Goal: Task Accomplishment & Management: Complete application form

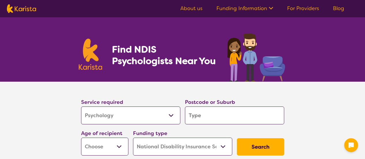
select select "Psychology"
select select "NDIS"
select select "Psychology"
select select "NDIS"
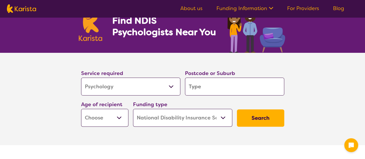
scroll to position [58, 0]
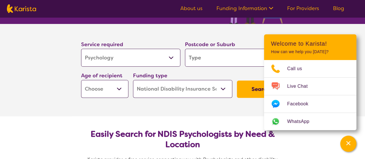
click at [194, 58] on input "search" at bounding box center [234, 58] width 99 height 18
type input "T"
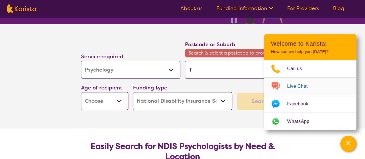
type input "To"
type input "Tow"
type input "Town"
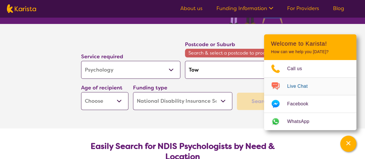
type input "Town"
type input "Towns"
type input "Townsv"
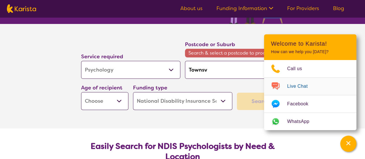
type input "Townsvi"
type input "Townsvil"
type input "Townsvill"
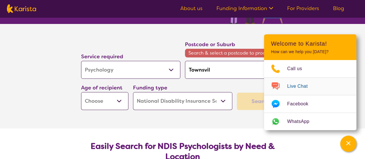
type input "Townsvill"
type input "[GEOGRAPHIC_DATA]"
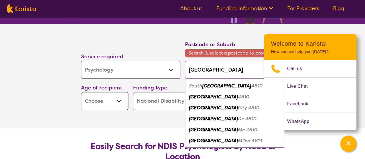
click at [238, 97] on em "4810" at bounding box center [243, 97] width 11 height 6
type input "4810"
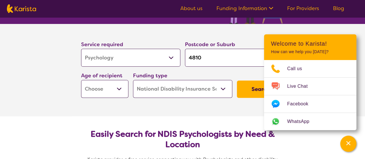
click at [119, 92] on select "Early Childhood - 0 to 9 Child - 10 to 11 Adolescent - 12 to 17 Adult - 18 to 6…" at bounding box center [104, 89] width 47 height 18
select select "AD"
click at [81, 80] on select "Early Childhood - 0 to 9 Child - 10 to 11 Adolescent - 12 to 17 Adult - 18 to 6…" at bounding box center [104, 89] width 47 height 18
select select "AD"
click at [256, 92] on button "Search" at bounding box center [260, 89] width 47 height 17
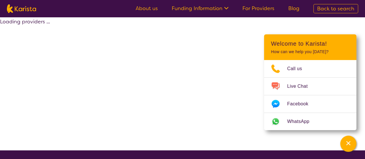
select select "by_score"
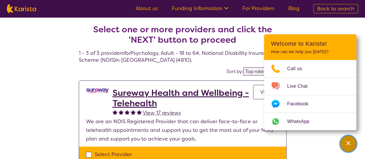
click at [346, 144] on icon "Channel Menu" at bounding box center [349, 143] width 6 height 6
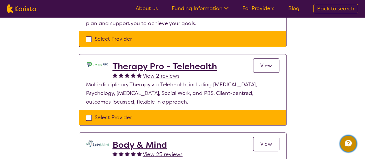
scroll to position [173, 0]
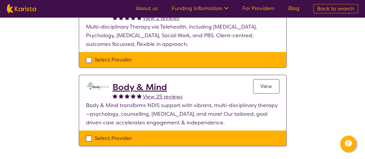
click at [151, 87] on h2 "Body & Mind" at bounding box center [148, 87] width 70 height 10
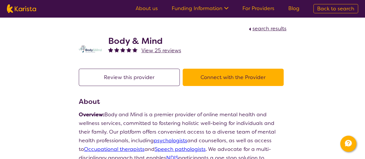
click at [234, 77] on button "Connect with the Provider" at bounding box center [233, 77] width 101 height 17
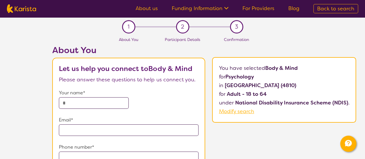
click at [79, 103] on input "text" at bounding box center [94, 103] width 70 height 12
type input "**********"
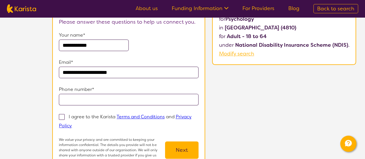
type input "**********"
click at [113, 96] on input "tel" at bounding box center [129, 100] width 140 height 12
type input "**********"
click at [62, 118] on span at bounding box center [62, 117] width 6 height 6
click at [72, 124] on input "I agree to the Karista Terms and Conditions and Privacy Policy" at bounding box center [74, 126] width 4 height 4
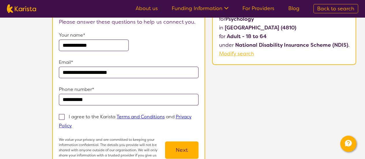
checkbox input "true"
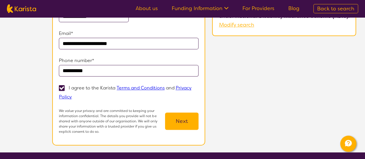
click at [181, 119] on button "Next" at bounding box center [182, 121] width 34 height 17
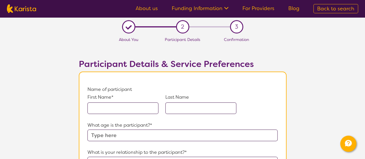
click at [135, 108] on input "text" at bounding box center [123, 109] width 71 height 12
click at [210, 110] on input "text" at bounding box center [201, 109] width 71 height 12
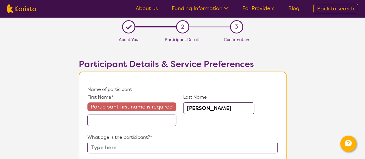
click at [210, 110] on input "[PERSON_NAME]" at bounding box center [218, 109] width 71 height 12
type input "[PERSON_NAME]"
click at [119, 122] on input "text" at bounding box center [132, 121] width 89 height 12
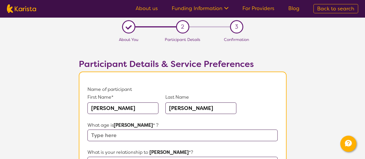
type input "[PERSON_NAME]"
type input "18"
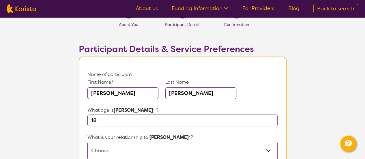
scroll to position [73, 0]
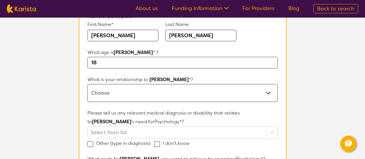
click at [267, 94] on select "This request is for myself I am their parent I am their child I am their spouse…" at bounding box center [183, 93] width 190 height 18
select select "I am their parent"
click at [88, 84] on select "This request is for myself I am their parent I am their child I am their spouse…" at bounding box center [183, 93] width 190 height 18
click at [200, 92] on select "This request is for myself I am their parent I am their child I am their spouse…" at bounding box center [183, 93] width 190 height 18
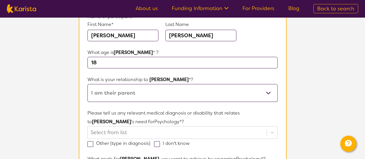
scroll to position [102, 0]
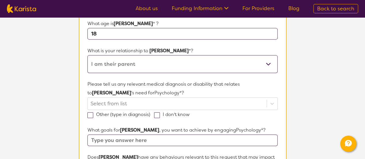
click at [170, 102] on div "Select from list" at bounding box center [183, 103] width 190 height 13
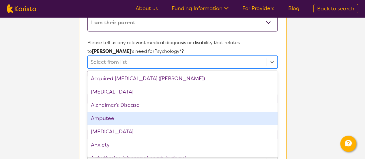
scroll to position [58, 0]
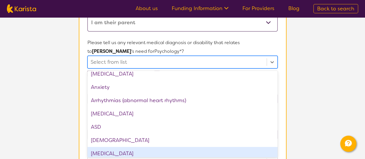
click at [152, 153] on div "[MEDICAL_DATA]" at bounding box center [183, 153] width 190 height 13
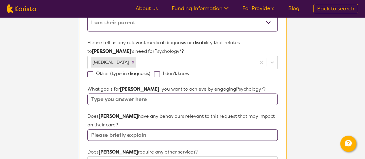
click at [319, 64] on section "L About You 2 Participant Details 3 Confirmation Participant Details & Service …" at bounding box center [182, 129] width 365 height 510
click at [177, 98] on input "text" at bounding box center [183, 100] width 190 height 12
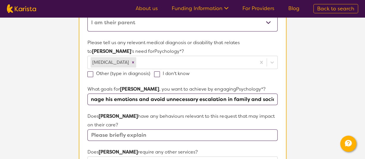
scroll to position [0, 143]
type input "[PERSON_NAME] would like tools and strategies to manage his emotions and avoid …"
click at [157, 137] on input "text" at bounding box center [183, 135] width 190 height 12
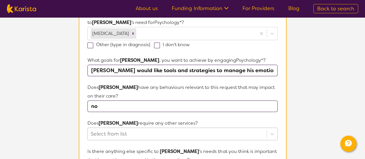
type input "no"
click at [185, 129] on div "Select from list" at bounding box center [183, 134] width 190 height 13
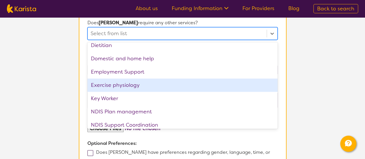
scroll to position [116, 0]
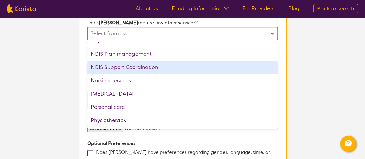
click at [139, 69] on div "NDIS Support Coordination" at bounding box center [183, 67] width 190 height 13
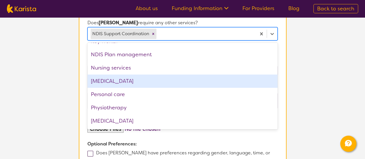
click at [135, 78] on div "[MEDICAL_DATA]" at bounding box center [183, 81] width 190 height 13
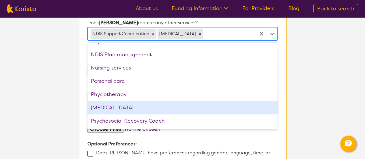
scroll to position [168, 0]
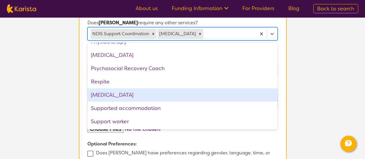
click at [107, 94] on div "[MEDICAL_DATA]" at bounding box center [183, 94] width 190 height 13
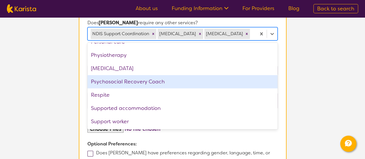
scroll to position [155, 0]
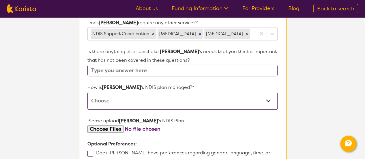
click at [331, 73] on section "L About You 2 Participant Details 3 Confirmation Participant Details & Service …" at bounding box center [182, 0] width 365 height 510
click at [171, 76] on input "text" at bounding box center [183, 71] width 190 height 12
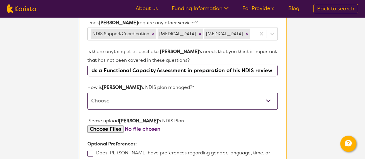
scroll to position [0, 58]
type input "[PERSON_NAME] needs a Functional Capacity Assessment in preparation of his NDIS…"
click at [145, 107] on select "Self-managed NDIS plan Managed by a registered plan management provider (not th…" at bounding box center [183, 101] width 190 height 18
select select "Plan Managed"
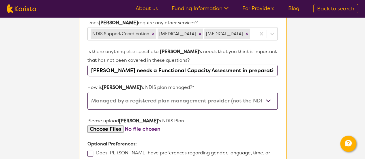
click at [88, 102] on select "Self-managed NDIS plan Managed by a registered plan management provider (not th…" at bounding box center [183, 101] width 190 height 18
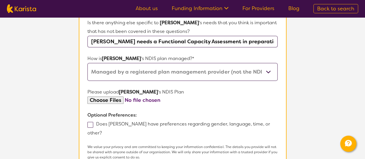
click at [107, 104] on input "file" at bounding box center [183, 100] width 190 height 8
click at [114, 104] on input "file" at bounding box center [183, 100] width 190 height 8
type input "C:\fakepath\NDIS Plan (1).pdf"
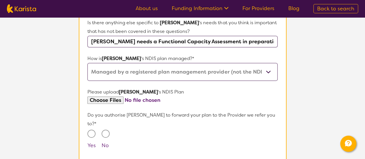
scroll to position [330, 0]
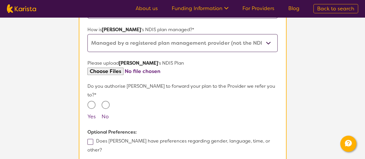
click at [92, 107] on input "Yes" at bounding box center [92, 105] width 8 height 8
radio input "true"
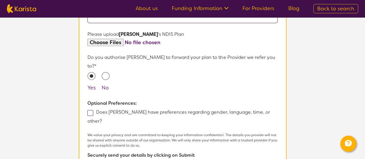
scroll to position [388, 0]
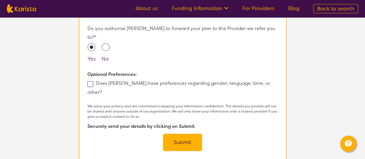
click at [90, 86] on span at bounding box center [91, 84] width 6 height 6
click at [102, 90] on input "Does [PERSON_NAME] have preferences regarding gender, language, time, or other?" at bounding box center [104, 92] width 4 height 4
checkbox input "true"
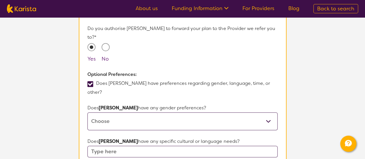
click at [122, 112] on select "[DEMOGRAPHIC_DATA] [DEMOGRAPHIC_DATA] Other No Preference" at bounding box center [183, 121] width 190 height 18
click at [88, 112] on select "[DEMOGRAPHIC_DATA] [DEMOGRAPHIC_DATA] Other No Preference" at bounding box center [183, 121] width 190 height 18
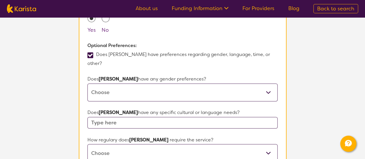
click at [165, 89] on select "[DEMOGRAPHIC_DATA] [DEMOGRAPHIC_DATA] Other No Preference" at bounding box center [183, 92] width 190 height 18
click at [88, 83] on select "[DEMOGRAPHIC_DATA] [DEMOGRAPHIC_DATA] Other No Preference" at bounding box center [183, 92] width 190 height 18
click at [166, 88] on select "[DEMOGRAPHIC_DATA] [DEMOGRAPHIC_DATA] Other No Preference" at bounding box center [183, 92] width 190 height 18
select select "[DEMOGRAPHIC_DATA]"
click at [88, 83] on select "[DEMOGRAPHIC_DATA] [DEMOGRAPHIC_DATA] Other No Preference" at bounding box center [183, 92] width 190 height 18
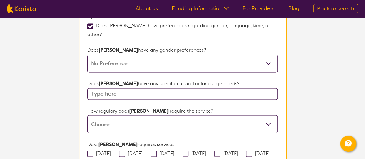
scroll to position [475, 0]
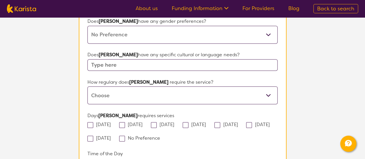
click at [180, 59] on input "text" at bounding box center [183, 65] width 190 height 12
click at [147, 88] on select "Daily Twice a week Weekly Every fortnight Monthly Other" at bounding box center [183, 95] width 190 height 18
select select "Other"
click at [88, 86] on select "Daily Twice a week Weekly Every fortnight Monthly Other" at bounding box center [183, 95] width 190 height 18
click at [145, 86] on select "Daily Twice a week Weekly Every fortnight Monthly Other" at bounding box center [183, 95] width 190 height 18
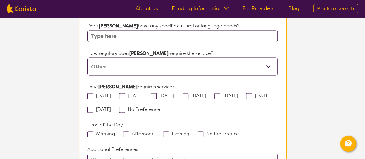
scroll to position [533, 0]
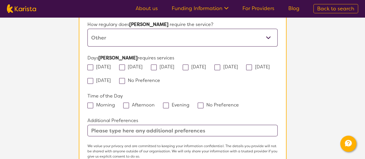
click at [161, 125] on input "text" at bounding box center [183, 131] width 190 height 12
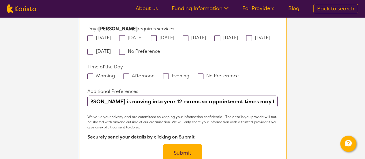
scroll to position [619, 0]
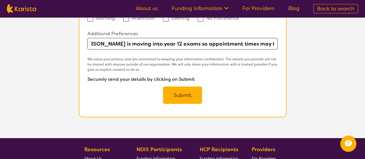
type input "[PERSON_NAME] is moving into year 12 exams so appointment times may be affected."
click at [185, 87] on button "Submit" at bounding box center [182, 95] width 39 height 17
